Goal: Information Seeking & Learning: Learn about a topic

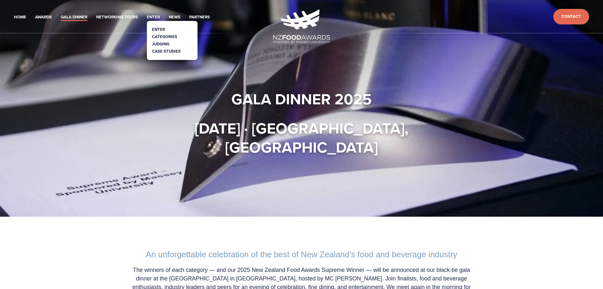
click at [161, 35] on link "Categories" at bounding box center [164, 37] width 25 height 6
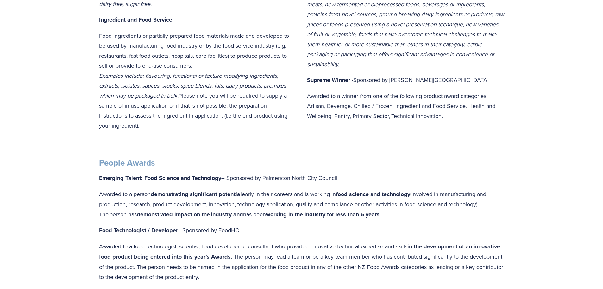
scroll to position [633, 0]
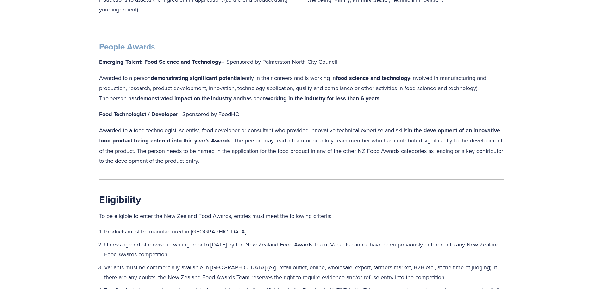
drag, startPoint x: 256, startPoint y: 158, endPoint x: 94, endPoint y: 119, distance: 166.4
click at [94, 119] on div "People Awards Emerging Talent: Food Science and Technology – Sponsored by Palme…" at bounding box center [302, 103] width 416 height 135
copy div "Food Technologist / Developer  – Sponsored by FoodHQ Awarded to a food technolo…"
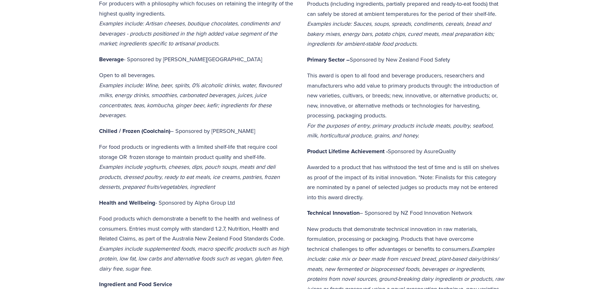
scroll to position [0, 0]
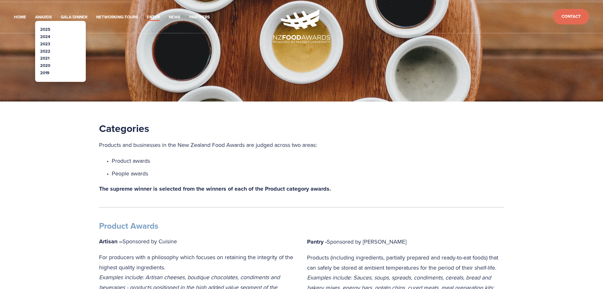
click at [44, 27] on link "2025" at bounding box center [45, 29] width 10 height 6
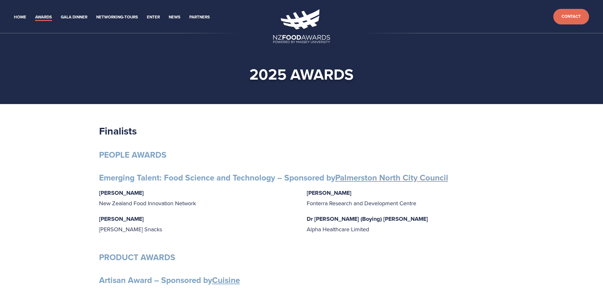
scroll to position [63, 0]
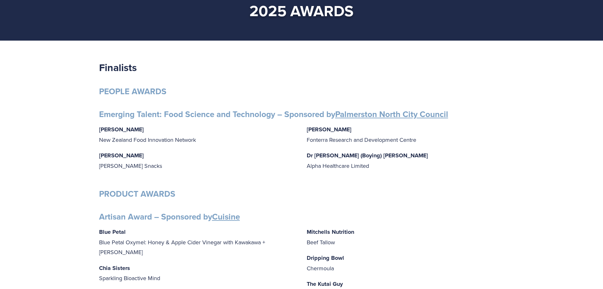
drag, startPoint x: 416, startPoint y: 57, endPoint x: 417, endPoint y: 51, distance: 6.1
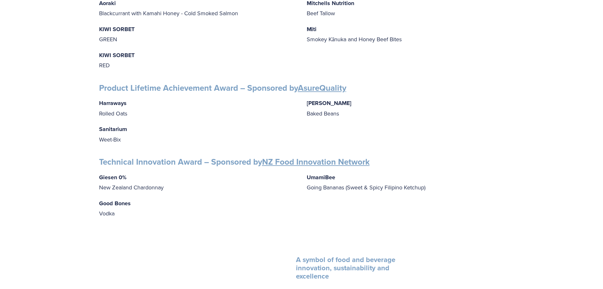
scroll to position [950, 0]
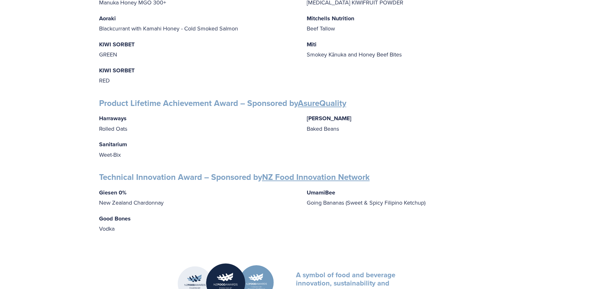
drag, startPoint x: 206, startPoint y: 240, endPoint x: 180, endPoint y: 223, distance: 31.4
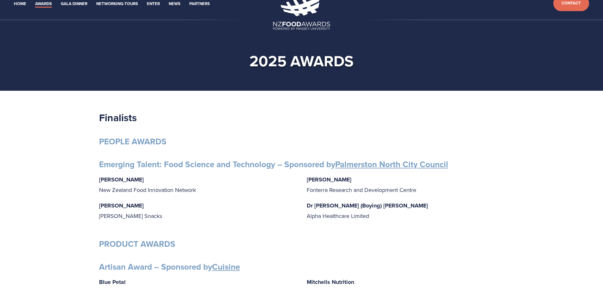
scroll to position [0, 0]
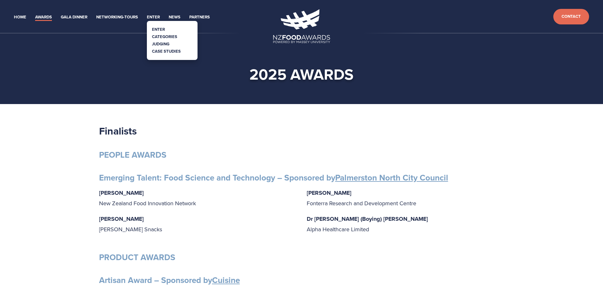
click at [161, 34] on link "Categories" at bounding box center [164, 37] width 25 height 6
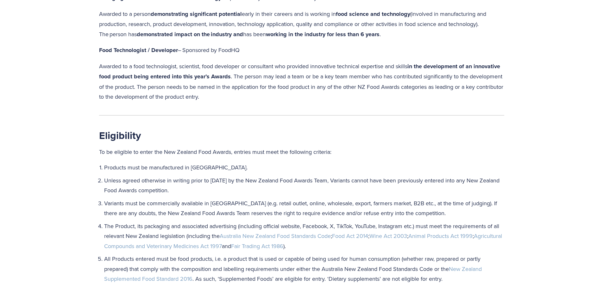
scroll to position [633, 0]
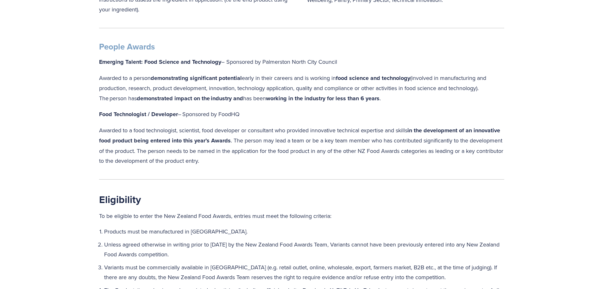
drag, startPoint x: 252, startPoint y: 158, endPoint x: 99, endPoint y: 130, distance: 155.4
click at [99, 130] on p "Awarded to a food technologist, scientist, food developer or consultant who pro…" at bounding box center [301, 145] width 405 height 41
copy p "Awarded to a food technologist, scientist, food developer or consultant who pro…"
